Goal: Task Accomplishment & Management: Manage account settings

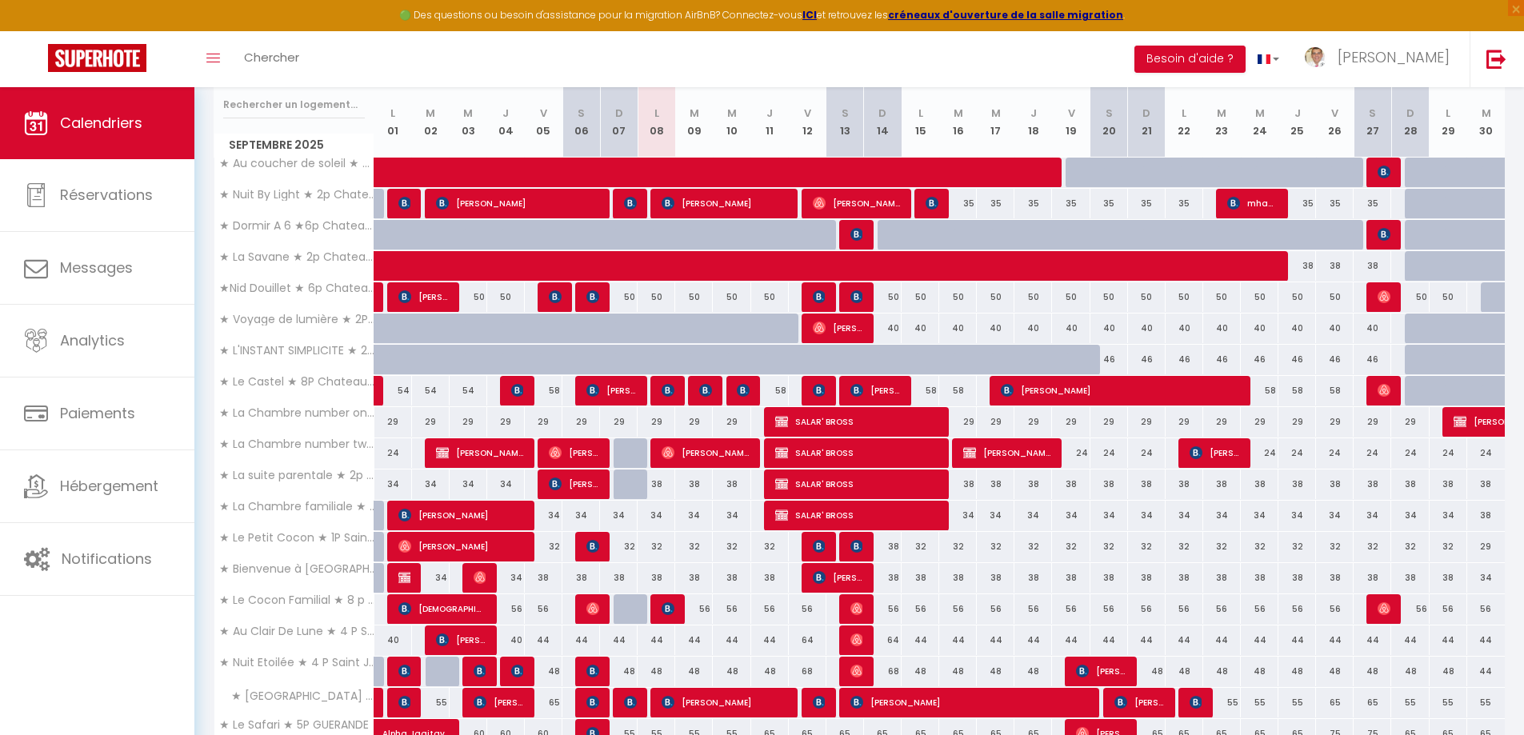
scroll to position [160, 0]
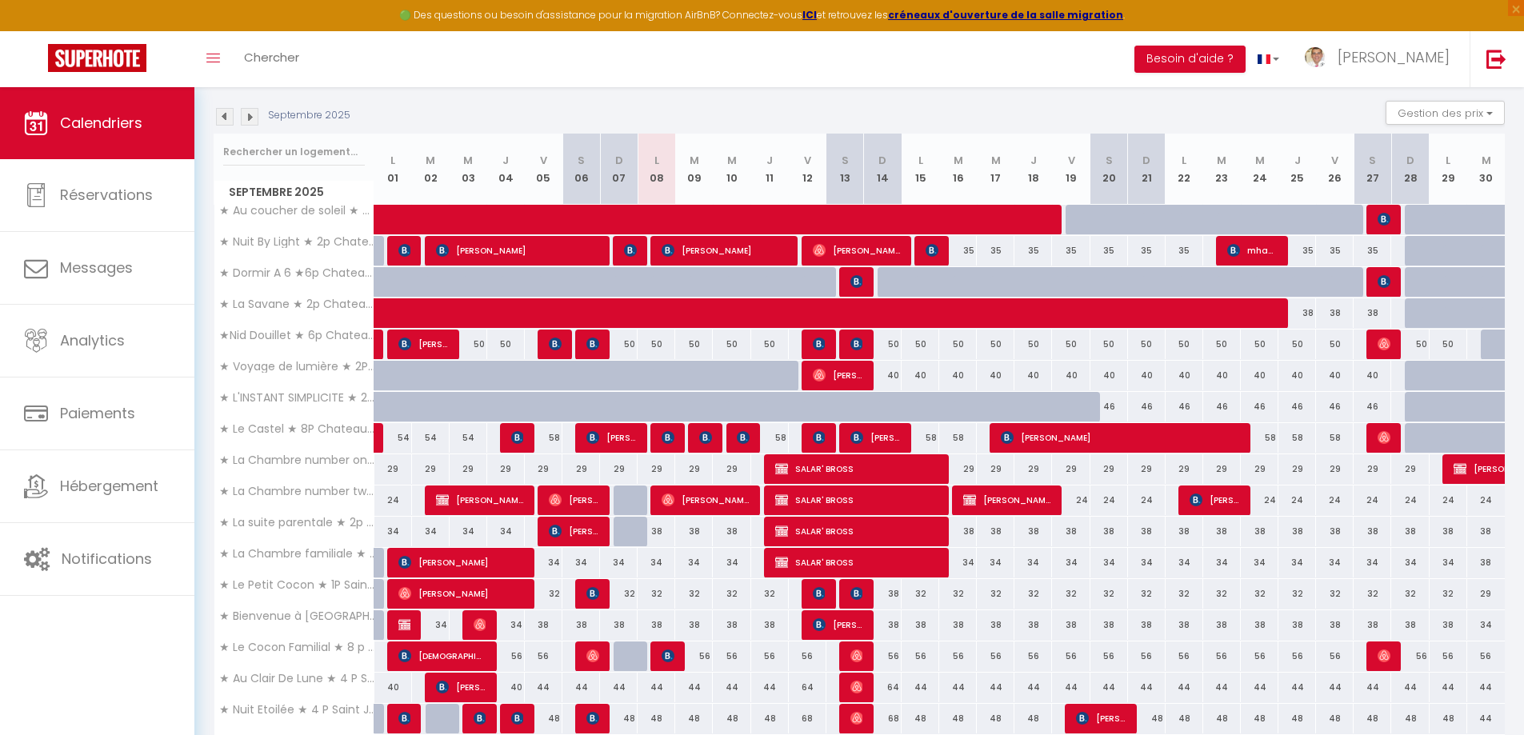
click at [737, 348] on div "50" at bounding box center [732, 345] width 38 height 30
type input "50"
type input "Mer 10 Septembre 2025"
type input "Jeu 11 Septembre 2025"
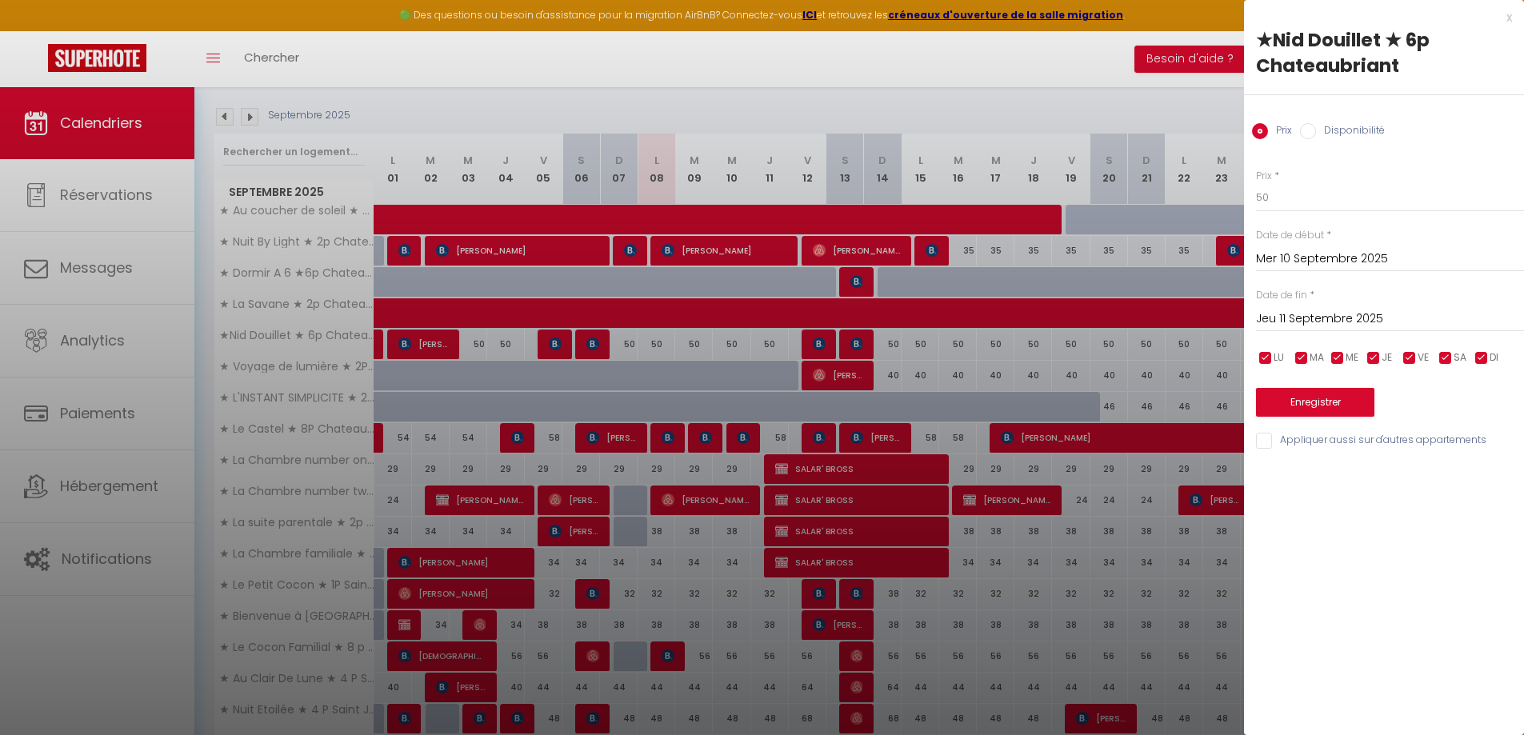
click at [1318, 130] on label "Disponibilité" at bounding box center [1350, 132] width 69 height 18
click at [1316, 130] on input "Disponibilité" at bounding box center [1308, 131] width 16 height 16
radio input "true"
radio input "false"
click at [1294, 200] on select "Disponible Indisponible" at bounding box center [1390, 198] width 268 height 30
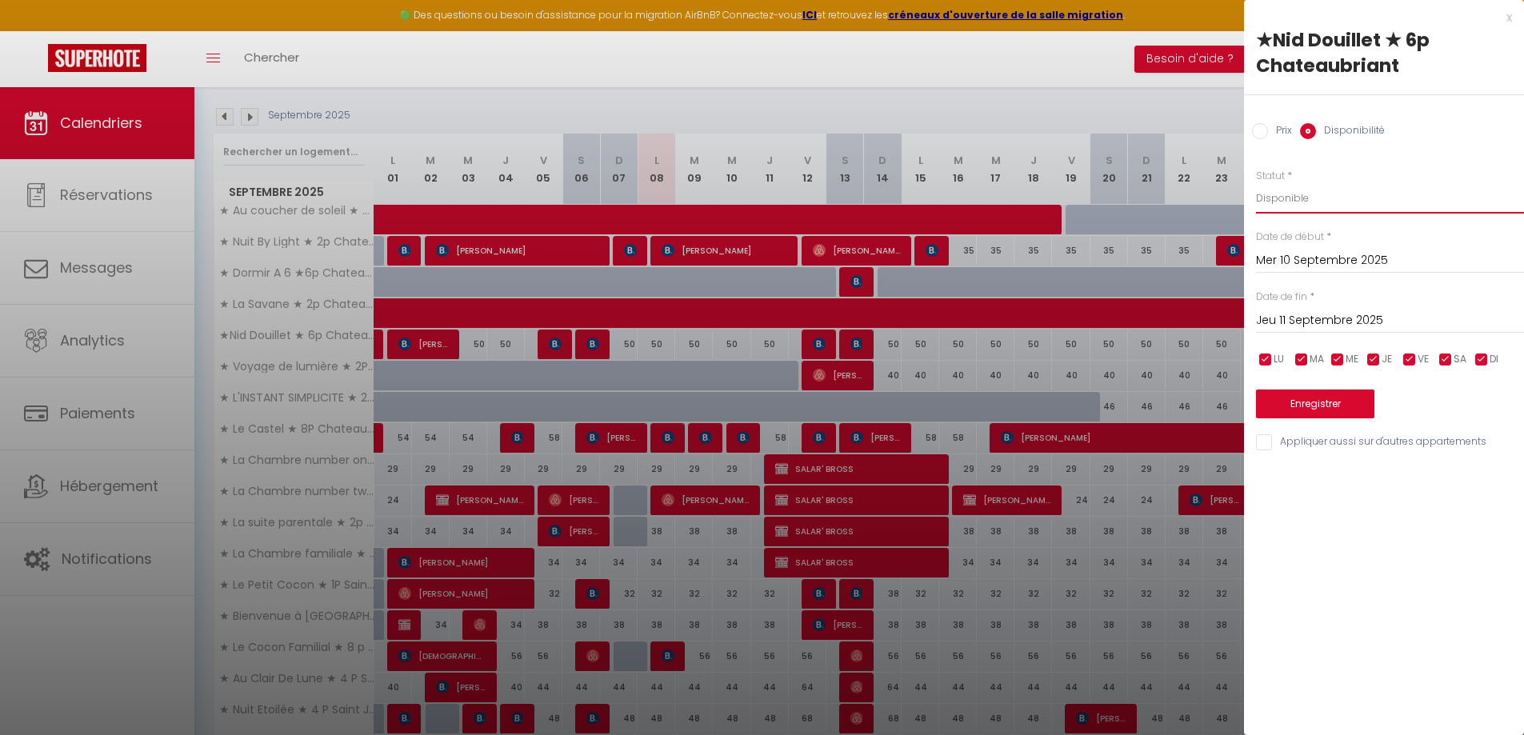
select select "0"
click at [1256, 183] on select "Disponible Indisponible" at bounding box center [1390, 198] width 268 height 30
click at [1301, 406] on button "Enregistrer" at bounding box center [1315, 404] width 118 height 29
